Goal: Use online tool/utility

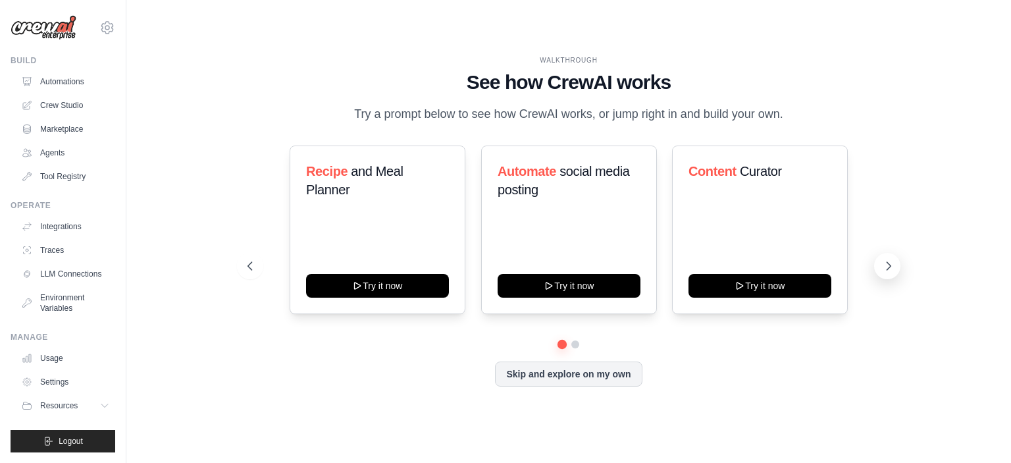
click at [884, 273] on icon at bounding box center [888, 265] width 13 height 13
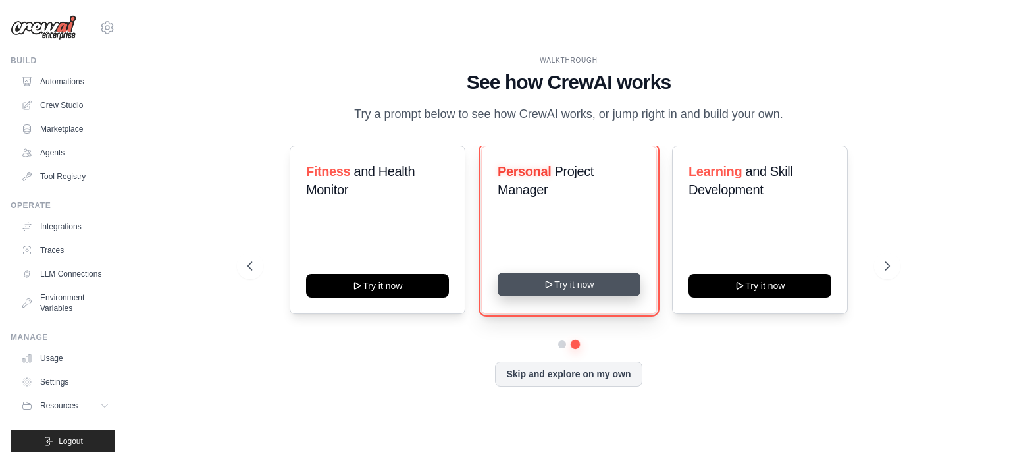
click at [608, 296] on button "Try it now" at bounding box center [569, 285] width 143 height 24
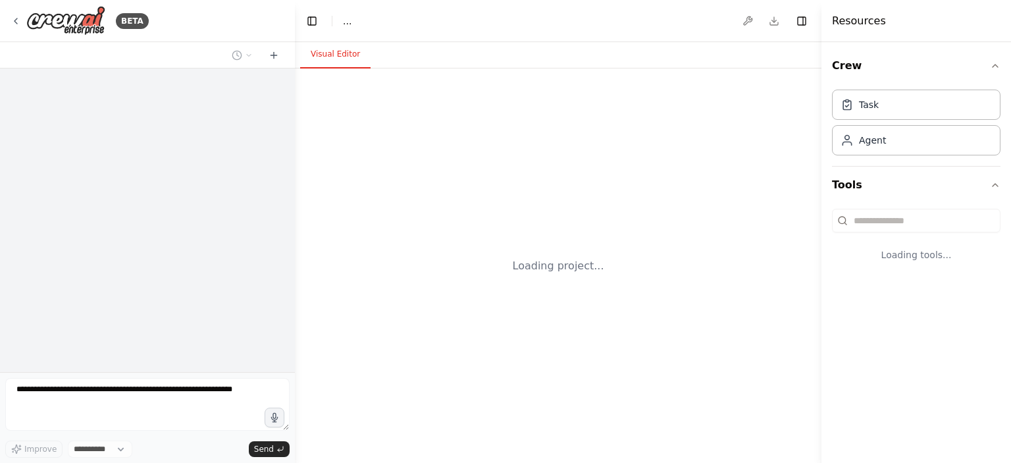
select select "****"
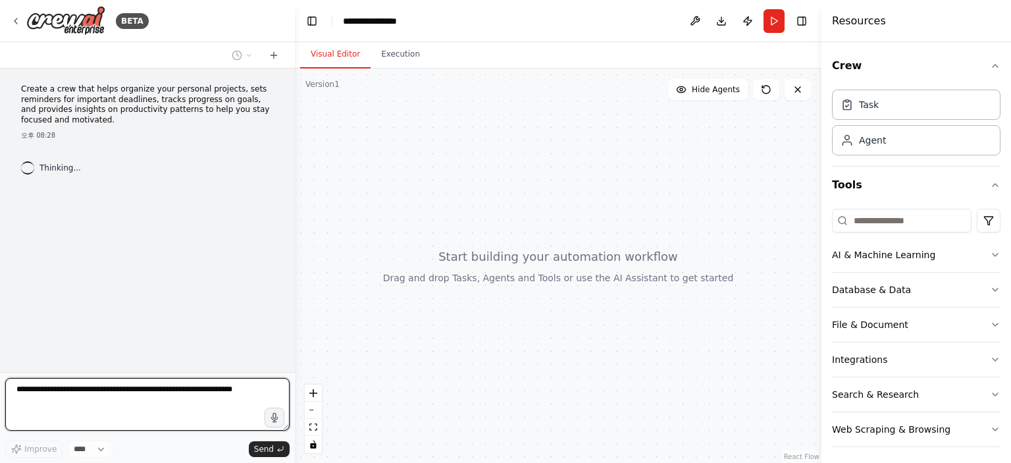
drag, startPoint x: 20, startPoint y: 89, endPoint x: 89, endPoint y: 123, distance: 77.2
click at [87, 122] on div "Create a crew that helps organize your personal projects, sets reminders for im…" at bounding box center [148, 112] width 274 height 67
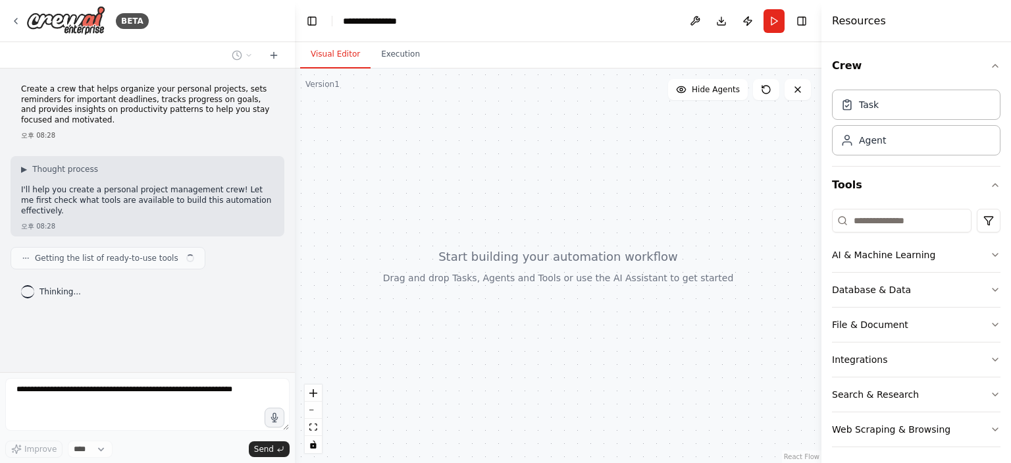
click at [90, 124] on p "Create a crew that helps organize your personal projects, sets reminders for im…" at bounding box center [147, 104] width 253 height 41
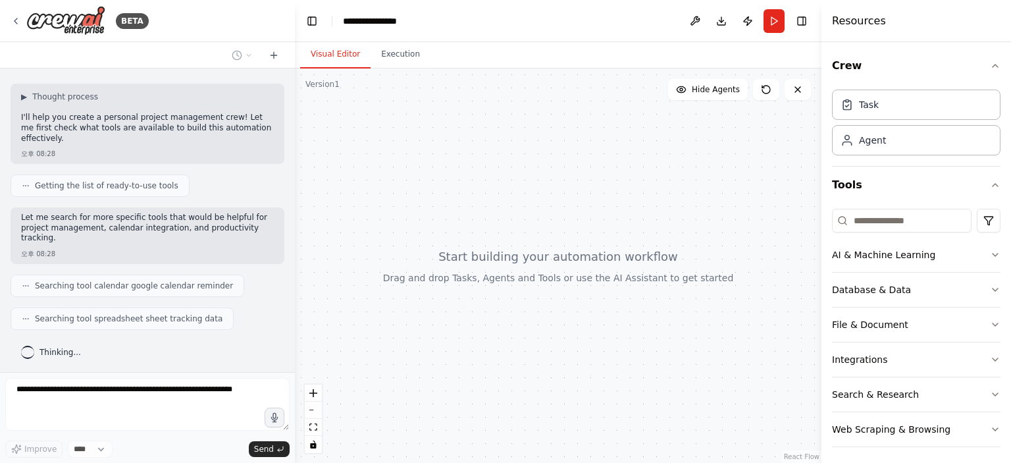
scroll to position [105, 0]
